Goal: Entertainment & Leisure: Consume media (video, audio)

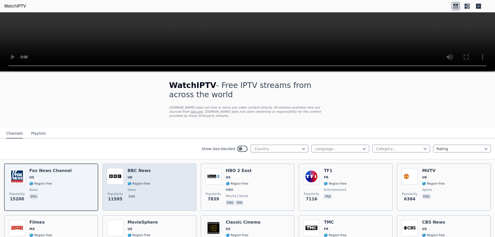
click at [112, 174] on img at bounding box center [115, 176] width 16 height 16
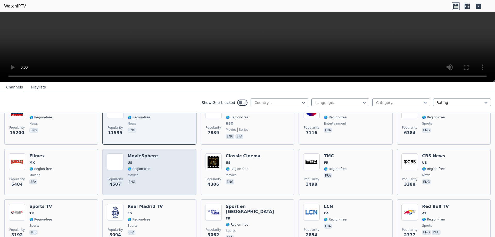
scroll to position [77, 0]
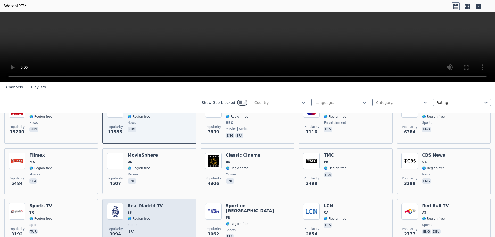
click at [149, 210] on span "ES" at bounding box center [144, 212] width 35 height 4
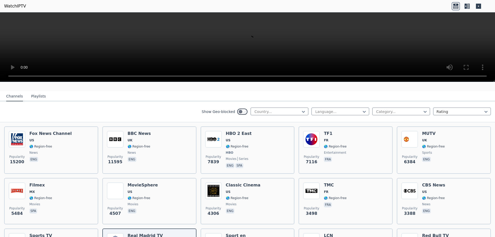
scroll to position [0, 0]
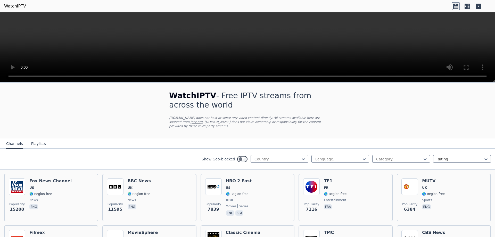
drag, startPoint x: 138, startPoint y: 183, endPoint x: 174, endPoint y: 132, distance: 62.5
click at [174, 132] on div "WatchIPTV - Free IPTV streams from across the world [DOMAIN_NAME] does not host…" at bounding box center [247, 111] width 173 height 56
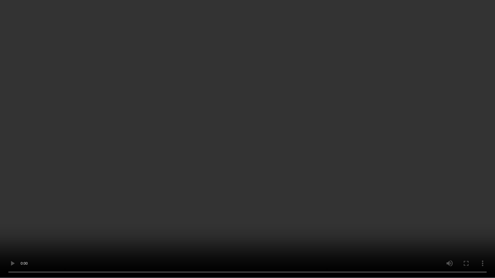
click at [428, 197] on video at bounding box center [247, 139] width 495 height 278
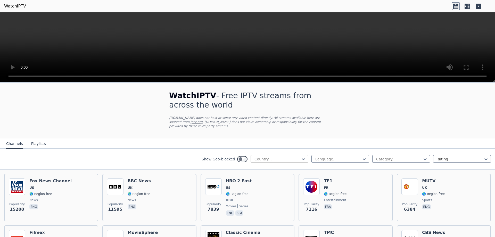
click at [270, 156] on div at bounding box center [277, 158] width 47 height 5
click at [38, 140] on button "Playlists" at bounding box center [38, 144] width 15 height 10
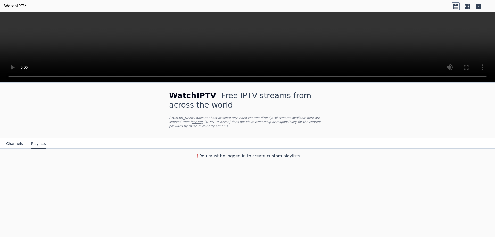
click at [22, 139] on div "Channels Playlists" at bounding box center [26, 144] width 48 height 10
click at [18, 139] on button "Channels" at bounding box center [14, 144] width 17 height 10
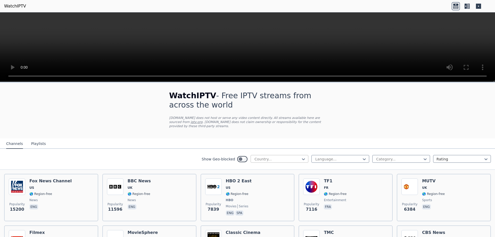
click at [294, 156] on div at bounding box center [277, 158] width 47 height 5
click at [292, 156] on div at bounding box center [277, 158] width 47 height 5
click at [375, 156] on div at bounding box center [398, 158] width 47 height 5
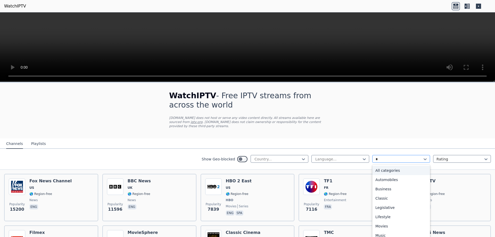
type input "**"
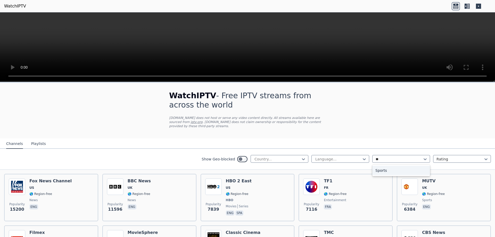
click at [387, 166] on div "Sports" at bounding box center [401, 170] width 58 height 9
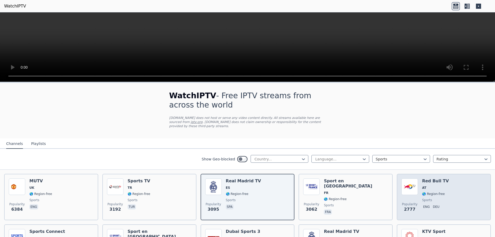
click at [433, 180] on div "Red Bull TV AT 🌎 Region-free sports eng deu" at bounding box center [435, 196] width 27 height 37
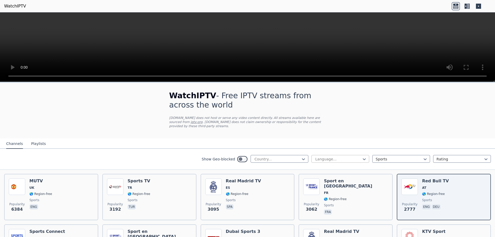
click at [327, 155] on div "Language..." at bounding box center [340, 159] width 58 height 8
click at [274, 156] on div at bounding box center [277, 158] width 47 height 5
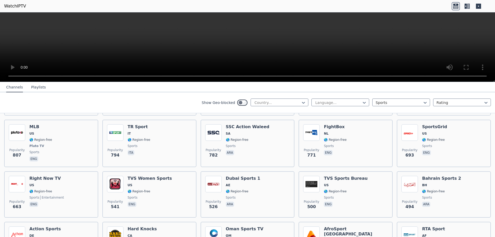
scroll to position [309, 0]
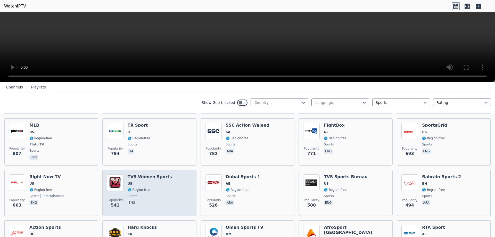
click at [154, 181] on span "US" at bounding box center [149, 183] width 44 height 4
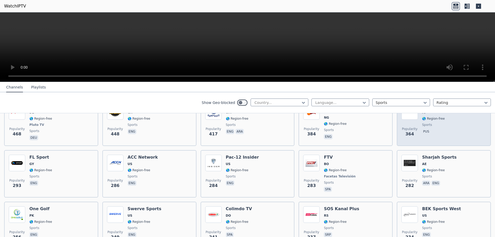
scroll to position [438, 0]
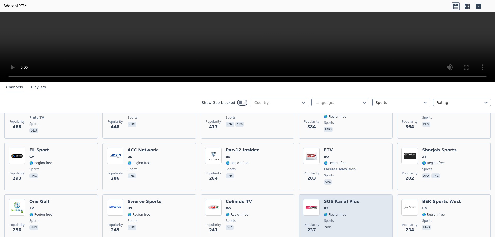
click at [346, 206] on span "RS" at bounding box center [341, 208] width 35 height 4
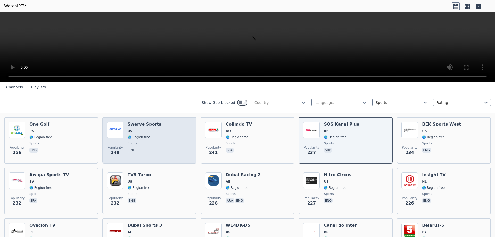
scroll to position [412, 0]
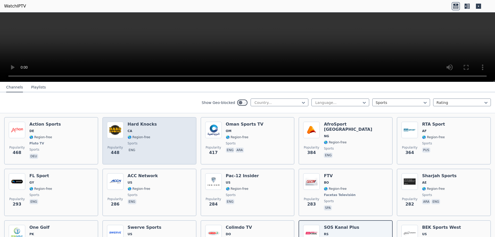
click at [161, 133] on div "Popularity 448 Hard Knocks CA 🌎 Region-free sports eng" at bounding box center [149, 141] width 85 height 38
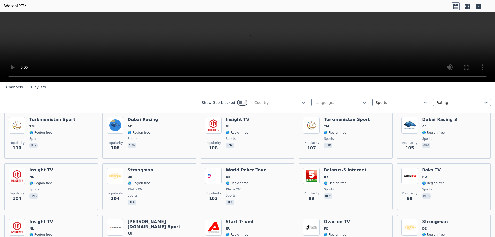
scroll to position [1030, 0]
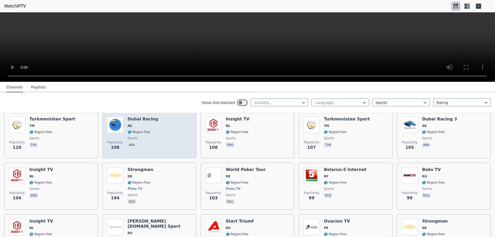
click at [160, 132] on div "Popularity 108 Dubai Racing AE 🌎 Region-free sports ara" at bounding box center [149, 134] width 85 height 37
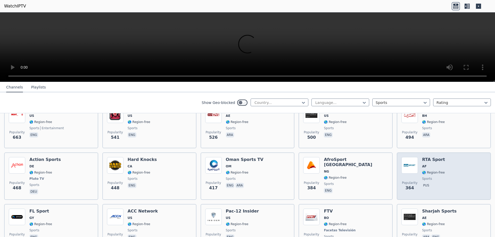
scroll to position [274, 0]
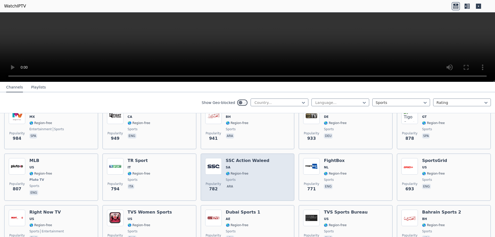
click at [238, 177] on span "sports" at bounding box center [248, 179] width 44 height 4
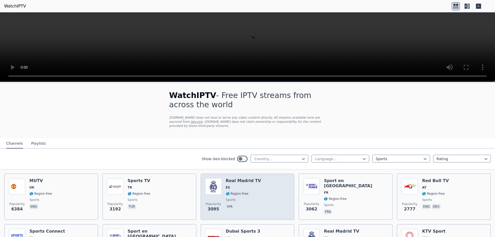
scroll to position [0, 0]
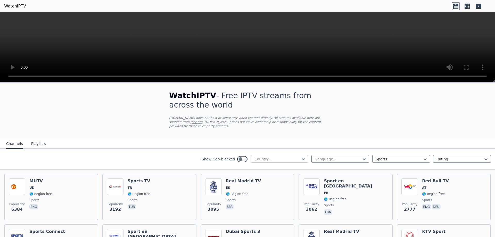
click at [278, 156] on div at bounding box center [277, 158] width 47 height 5
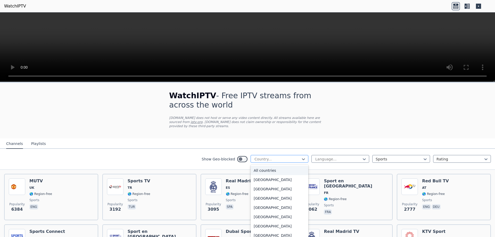
type input "*"
click at [277, 212] on div "Qatar" at bounding box center [279, 216] width 58 height 9
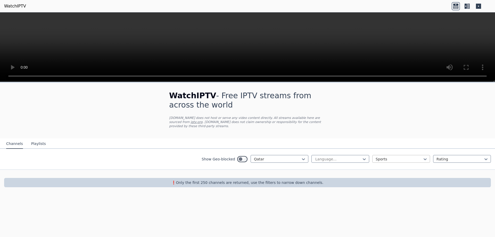
click at [409, 156] on div at bounding box center [398, 158] width 47 height 5
click at [399, 168] on div "All categories" at bounding box center [401, 170] width 58 height 9
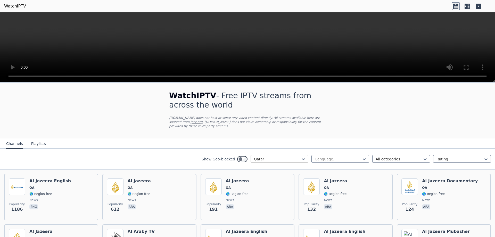
click at [289, 156] on div at bounding box center [277, 158] width 47 height 5
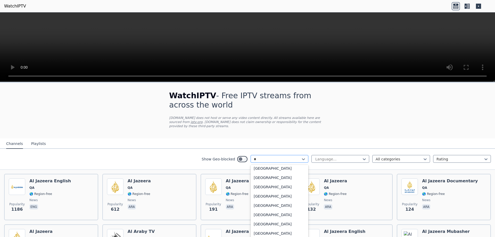
scroll to position [359, 0]
type input "**"
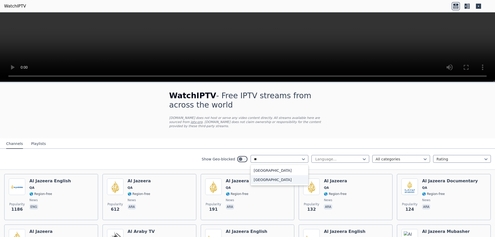
click at [286, 175] on div "[GEOGRAPHIC_DATA]" at bounding box center [279, 179] width 58 height 9
